Goal: Task Accomplishment & Management: Manage account settings

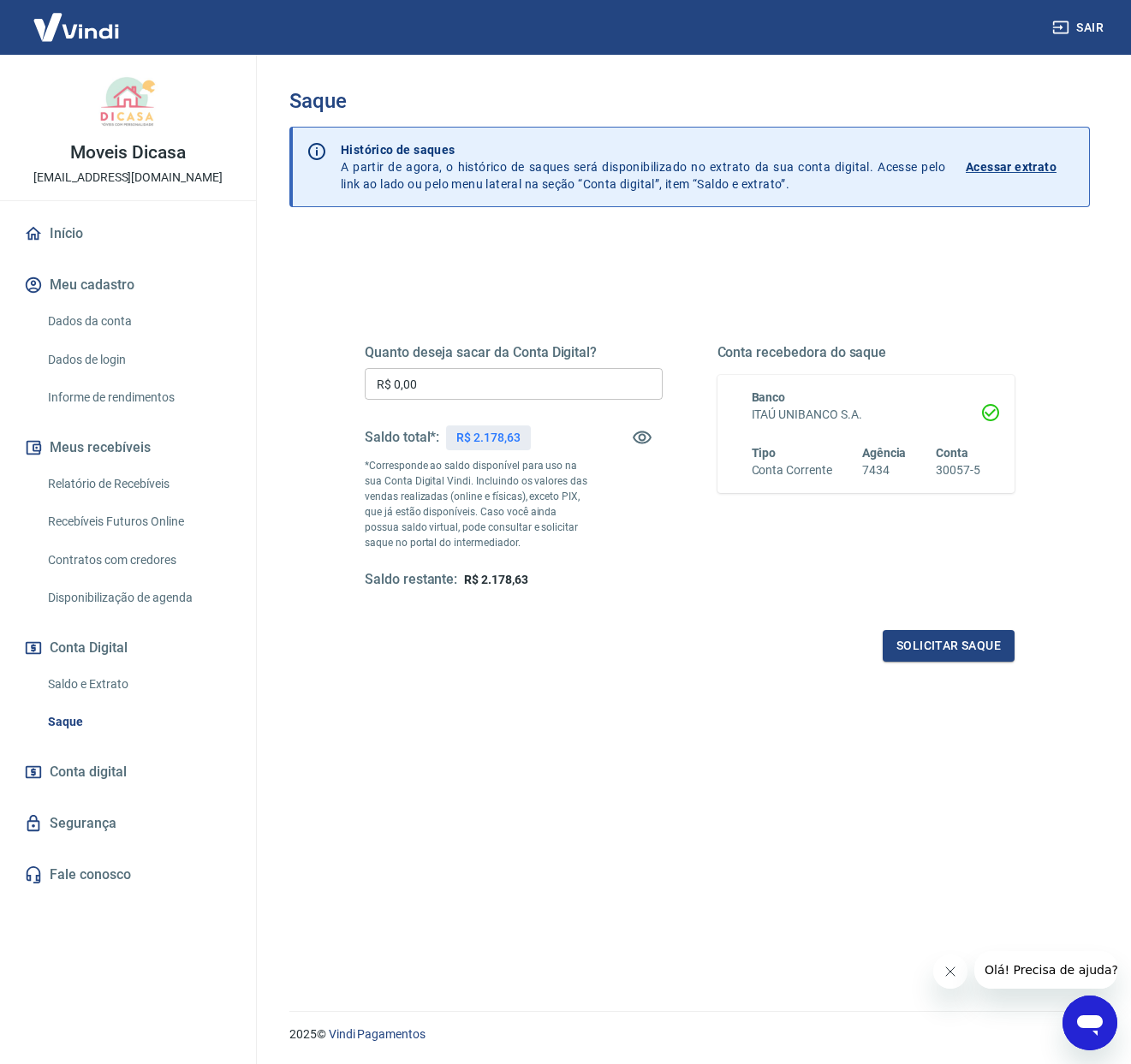
click at [498, 383] on input "R$ 0,00" at bounding box center [514, 384] width 298 height 32
type input "R$ 2.178,63"
click at [958, 647] on button "Solicitar saque" at bounding box center [948, 646] width 132 height 32
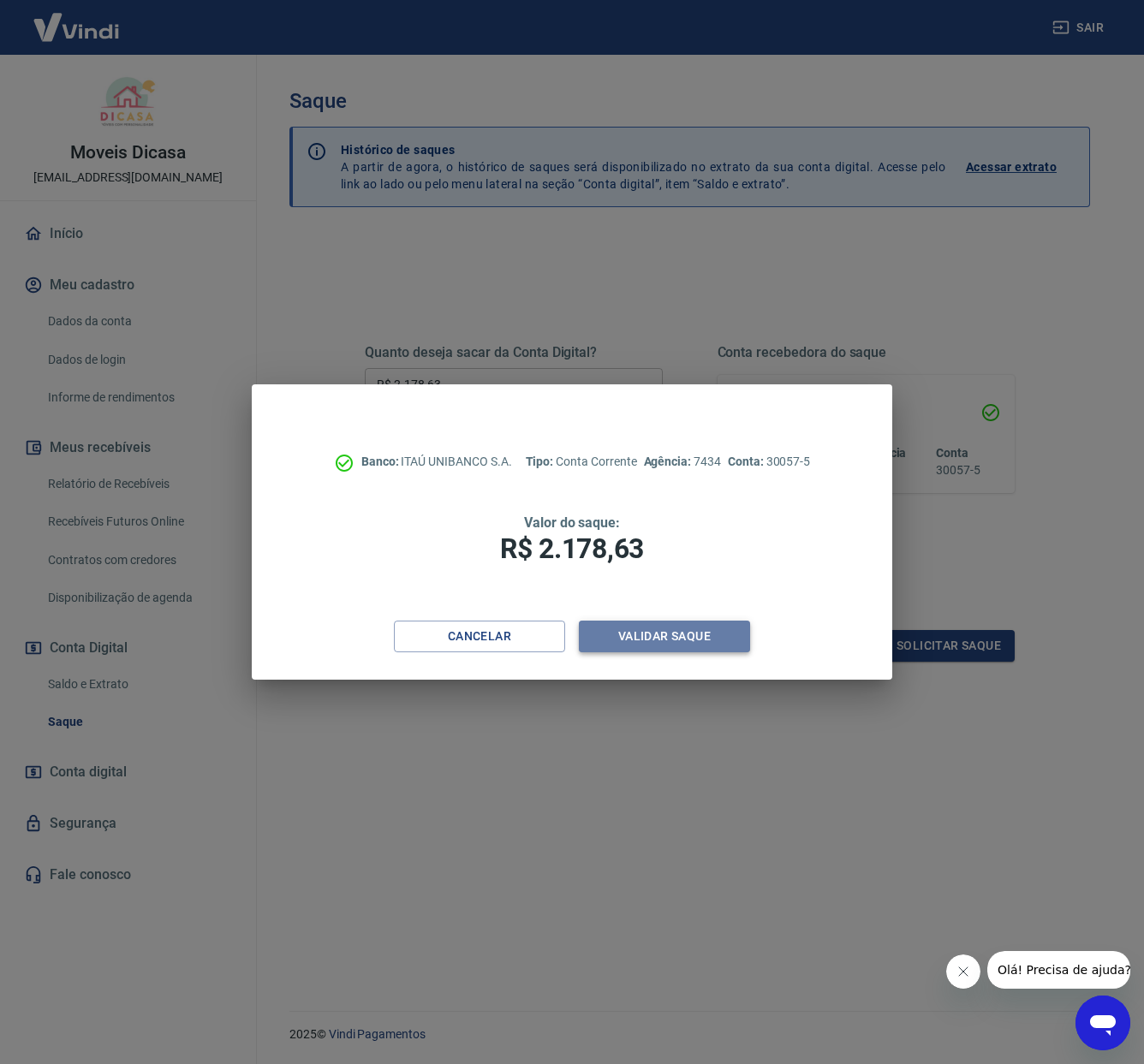
click at [719, 645] on button "Validar saque" at bounding box center [664, 637] width 171 height 32
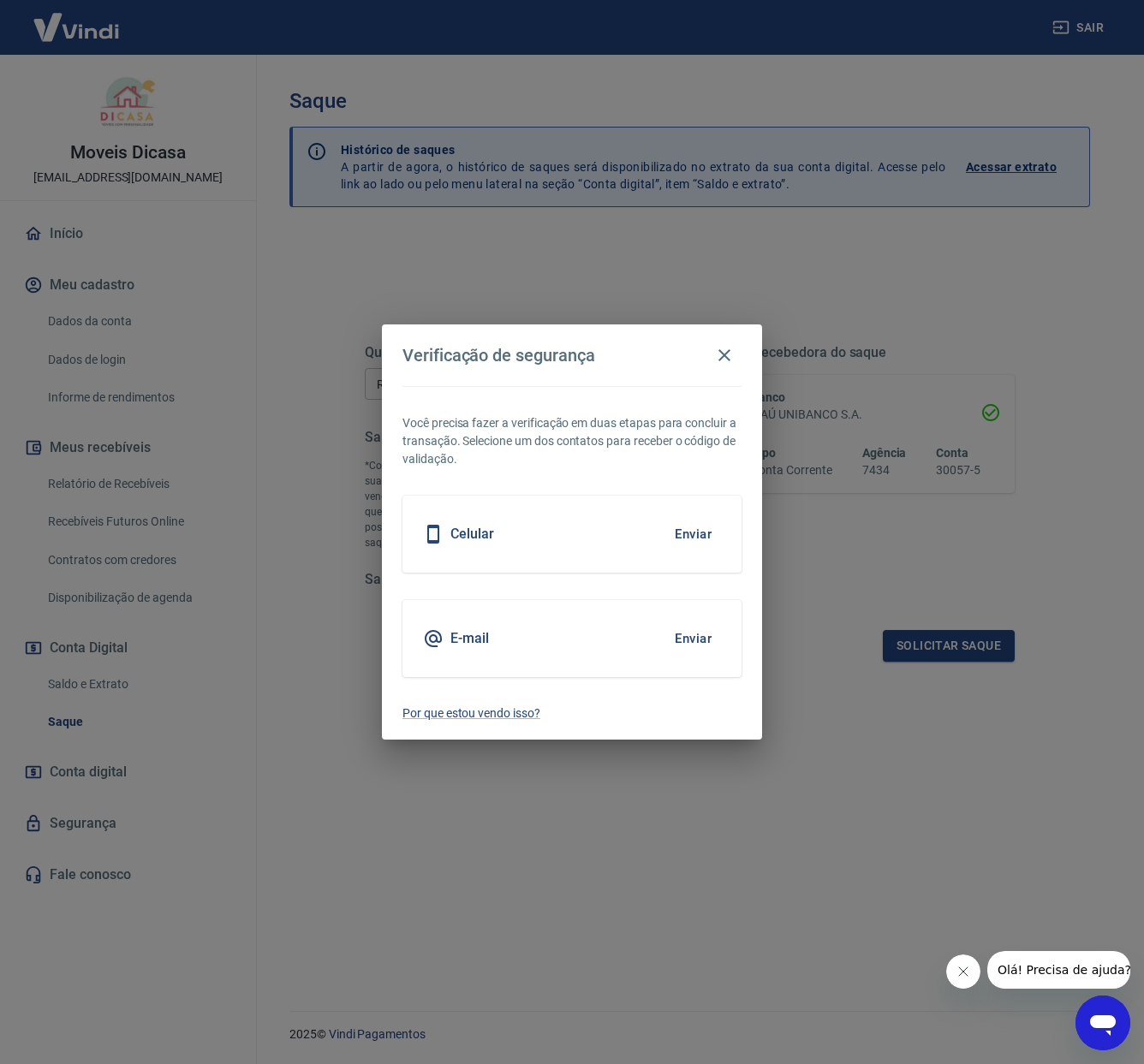
click at [692, 637] on button "Enviar" at bounding box center [693, 639] width 56 height 36
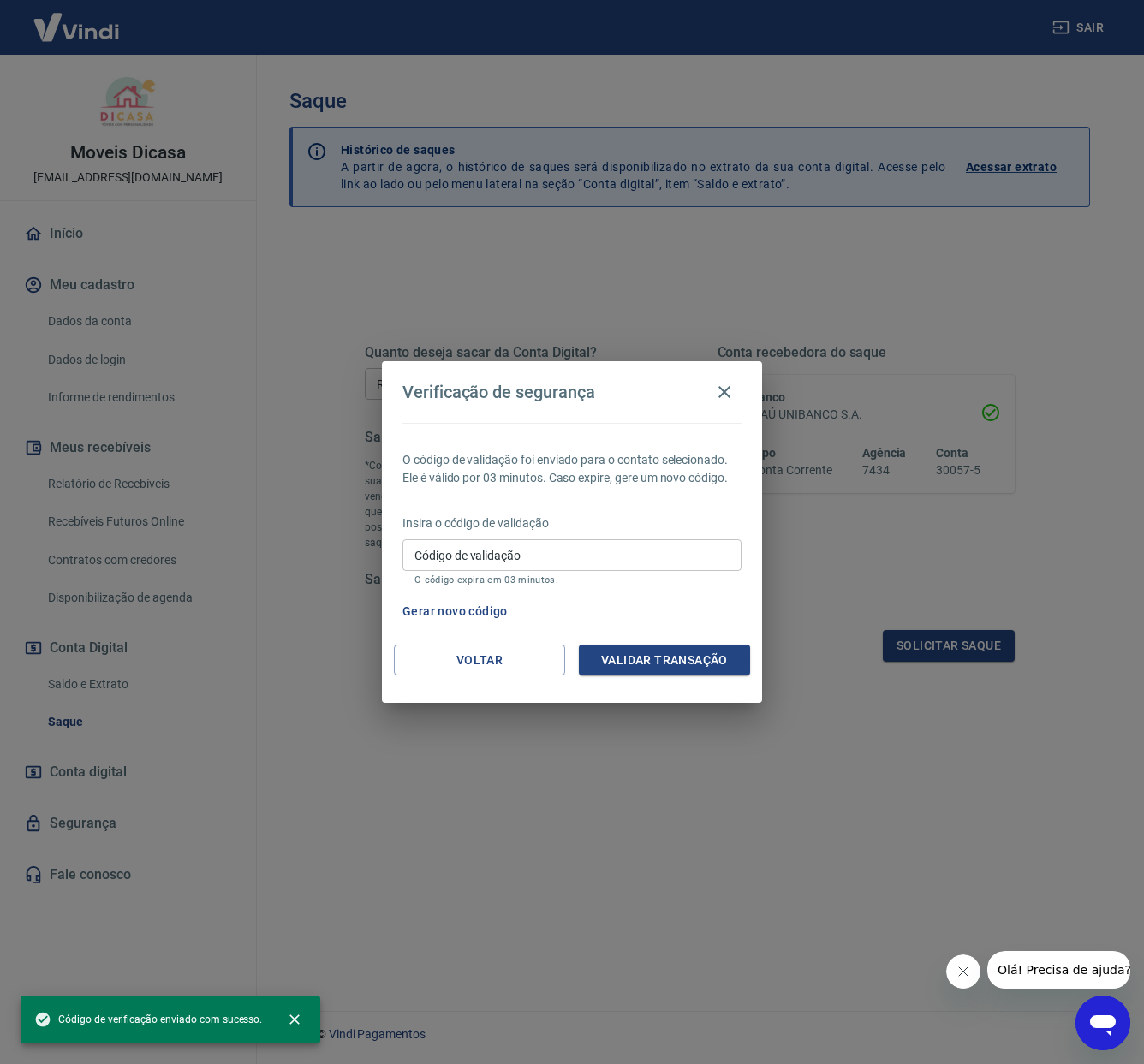
click at [527, 549] on input "Código de validação" at bounding box center [572, 555] width 339 height 32
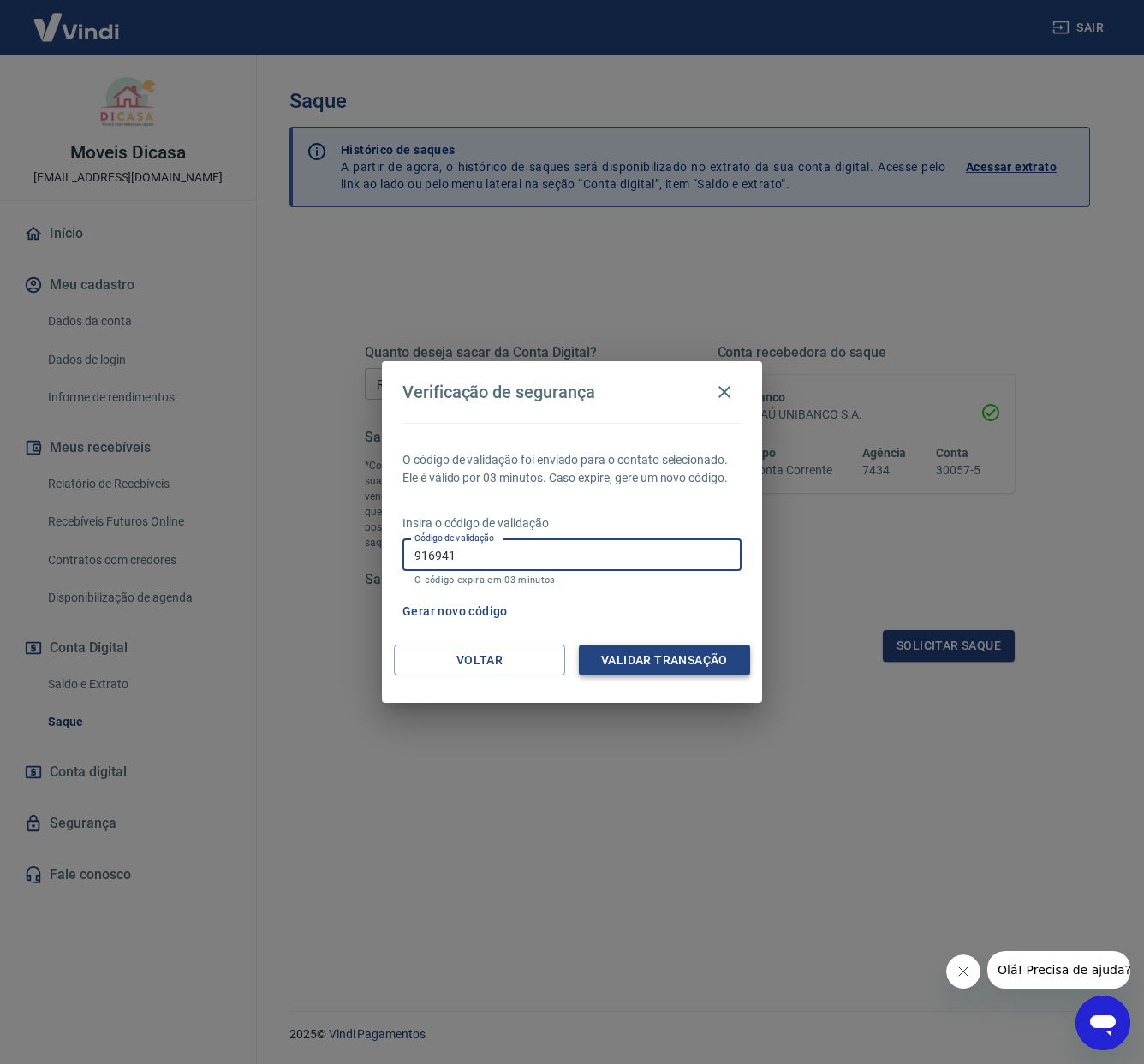
type input "916941"
click at [722, 660] on button "Validar transação" at bounding box center [664, 661] width 171 height 32
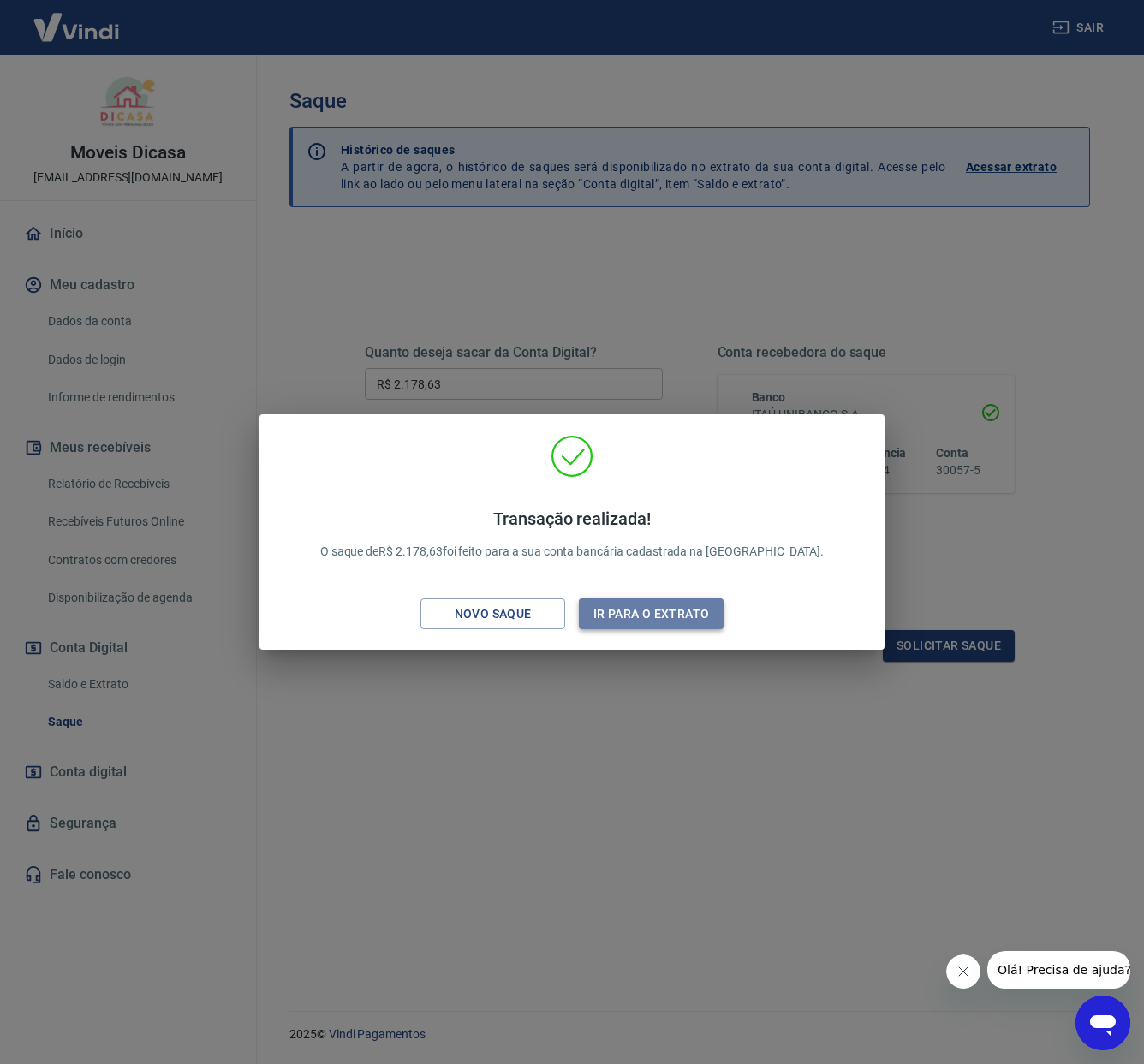
click at [669, 619] on button "Ir para o extrato" at bounding box center [650, 615] width 144 height 32
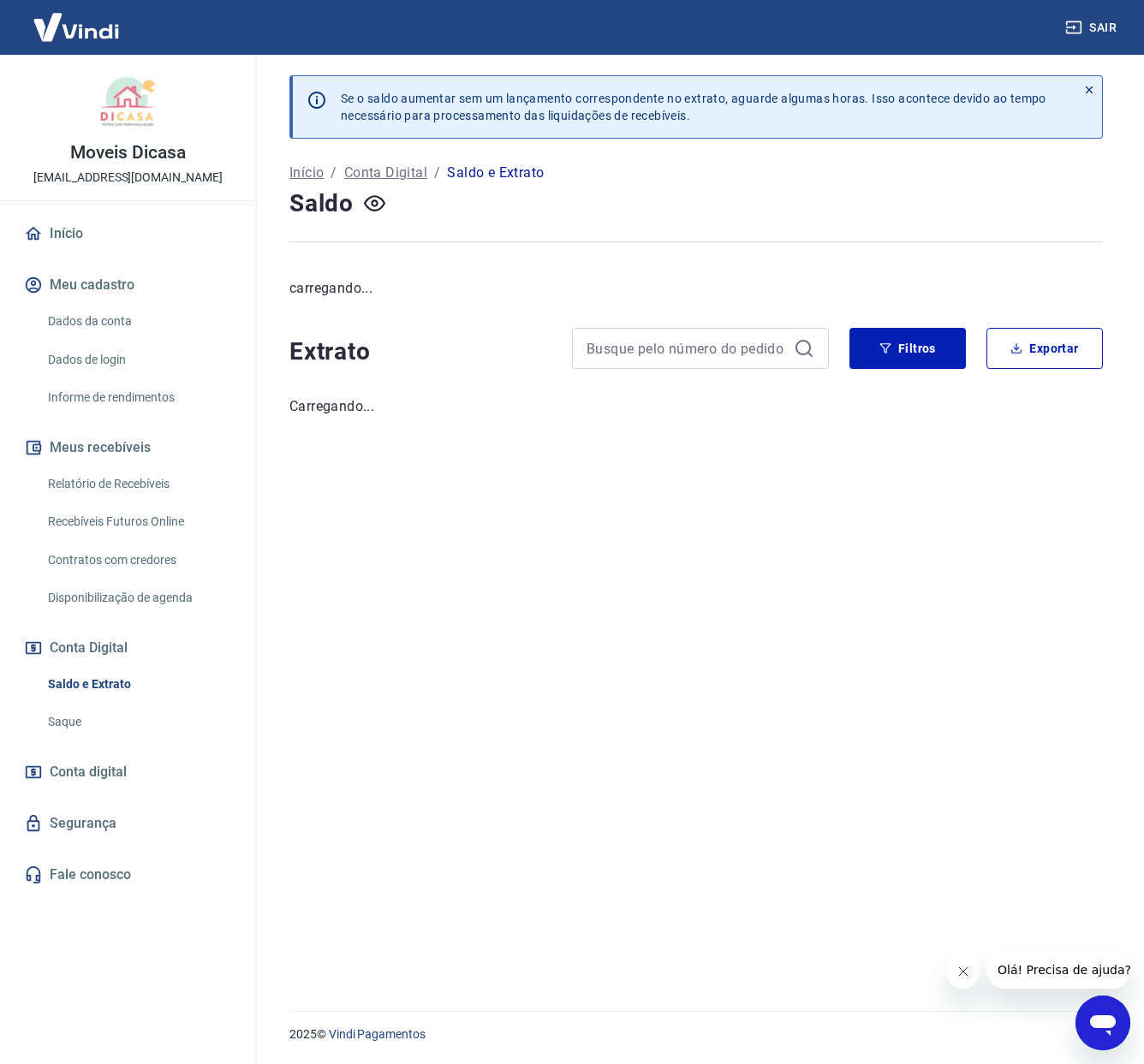
click at [89, 241] on link "Início" at bounding box center [128, 234] width 215 height 38
